Goal: Check status: Check status

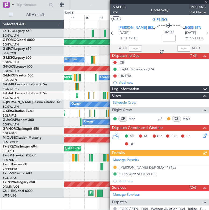
scroll to position [111, 0]
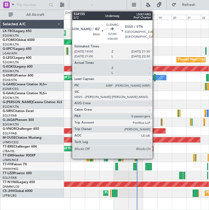
click at [155, 79] on div at bounding box center [155, 77] width 2 height 7
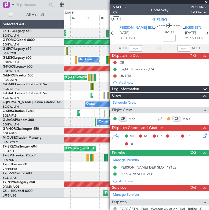
click at [186, 3] on div at bounding box center [159, 2] width 99 height 4
click at [207, 2] on span at bounding box center [206, 2] width 5 height 5
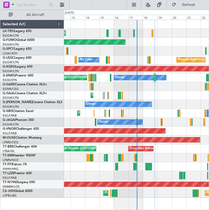
type input "0"
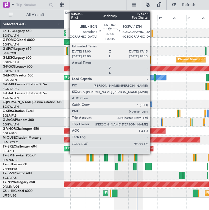
click at [153, 31] on div at bounding box center [153, 33] width 2 height 7
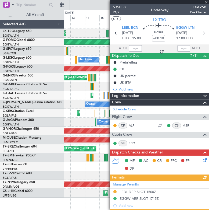
click at [206, 2] on div at bounding box center [159, 2] width 99 height 4
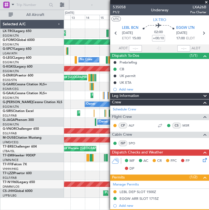
click at [206, 2] on span at bounding box center [206, 2] width 5 height 5
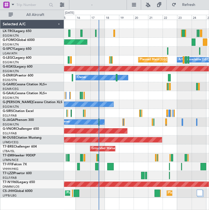
click at [135, 88] on div "Planned Maint Windsor Locks ([PERSON_NAME] Intl) Planned Maint [GEOGRAPHIC_DATA…" at bounding box center [136, 109] width 145 height 178
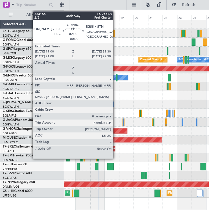
click at [116, 77] on div at bounding box center [117, 77] width 2 height 7
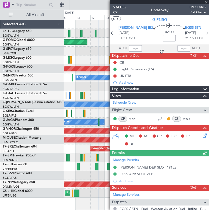
click at [121, 6] on span "534155" at bounding box center [119, 7] width 13 height 6
